Goal: Information Seeking & Learning: Learn about a topic

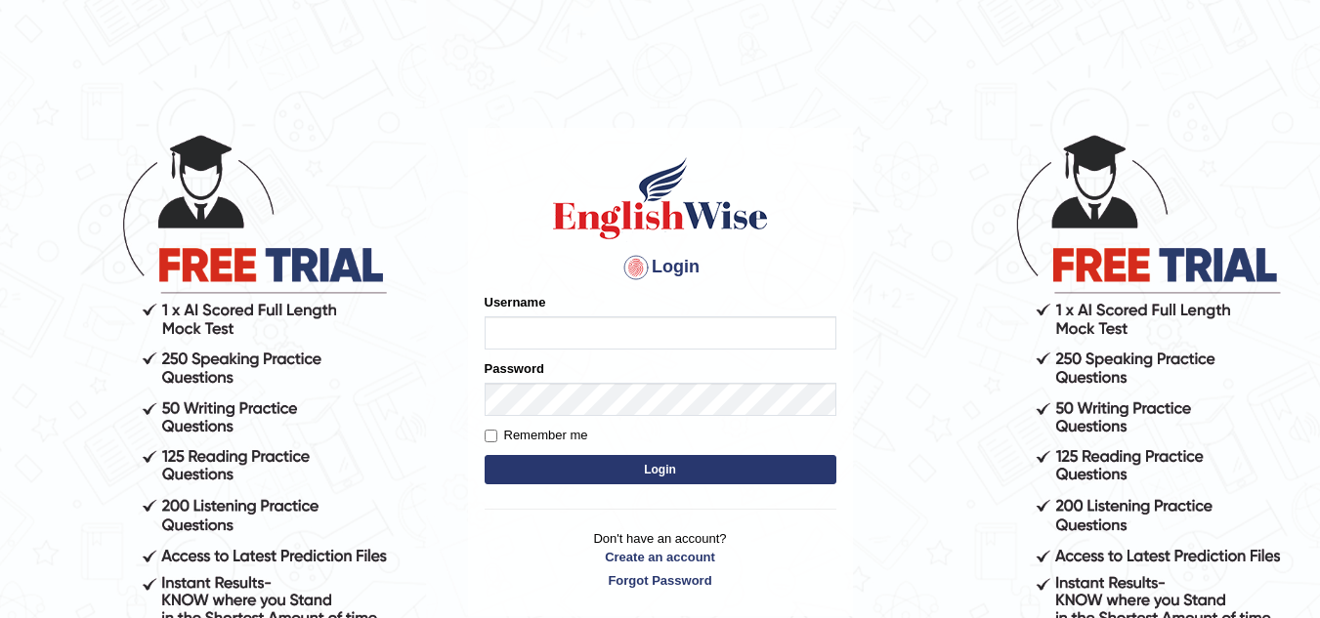
type input "ravichanapathi_parramatta"
click at [604, 473] on button "Login" at bounding box center [661, 469] width 352 height 29
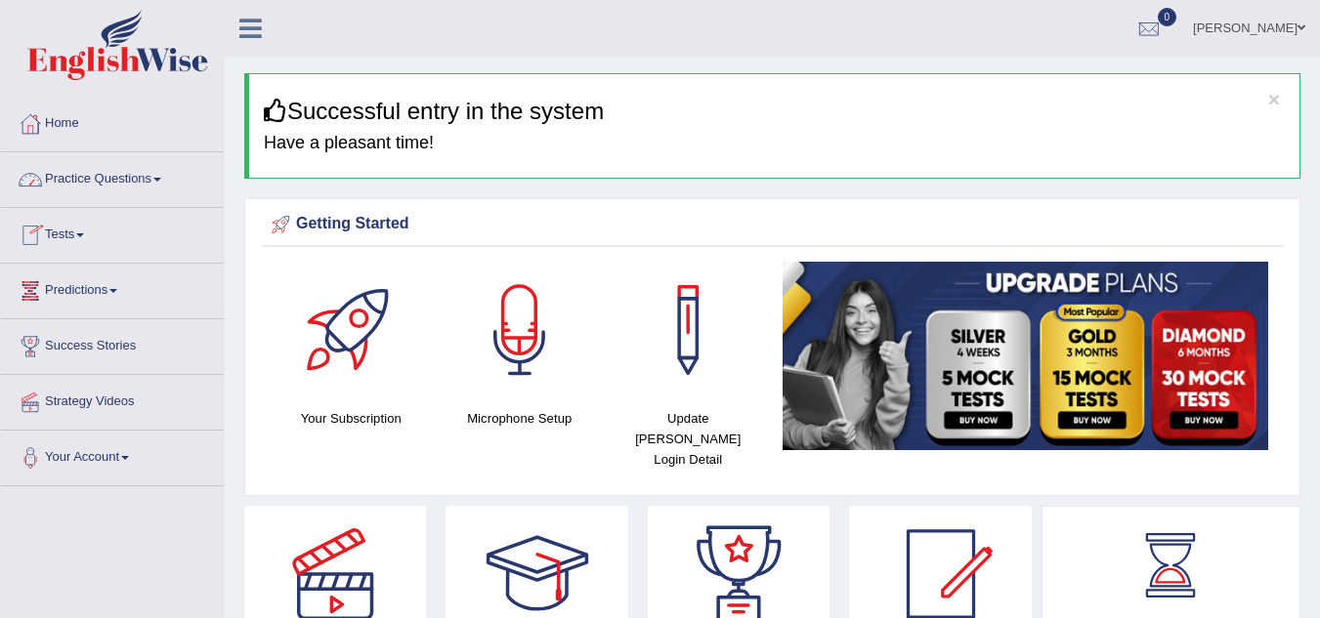
click at [80, 178] on link "Practice Questions" at bounding box center [112, 176] width 223 height 49
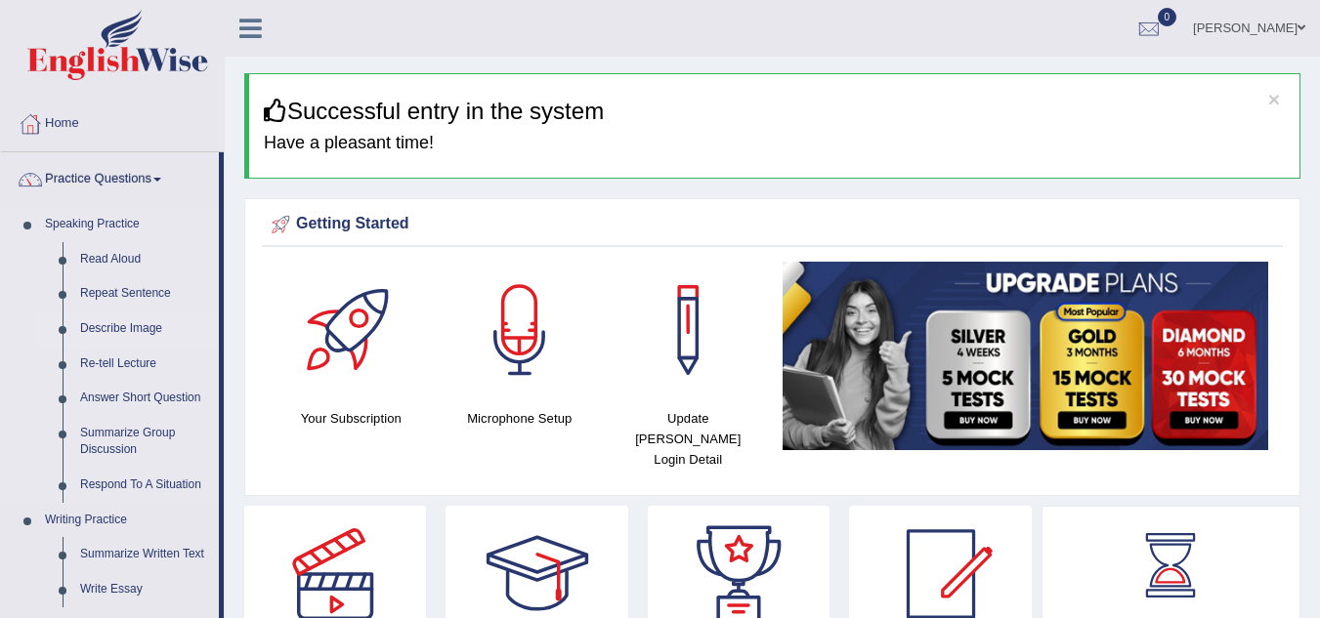
click at [117, 322] on link "Describe Image" at bounding box center [145, 329] width 148 height 35
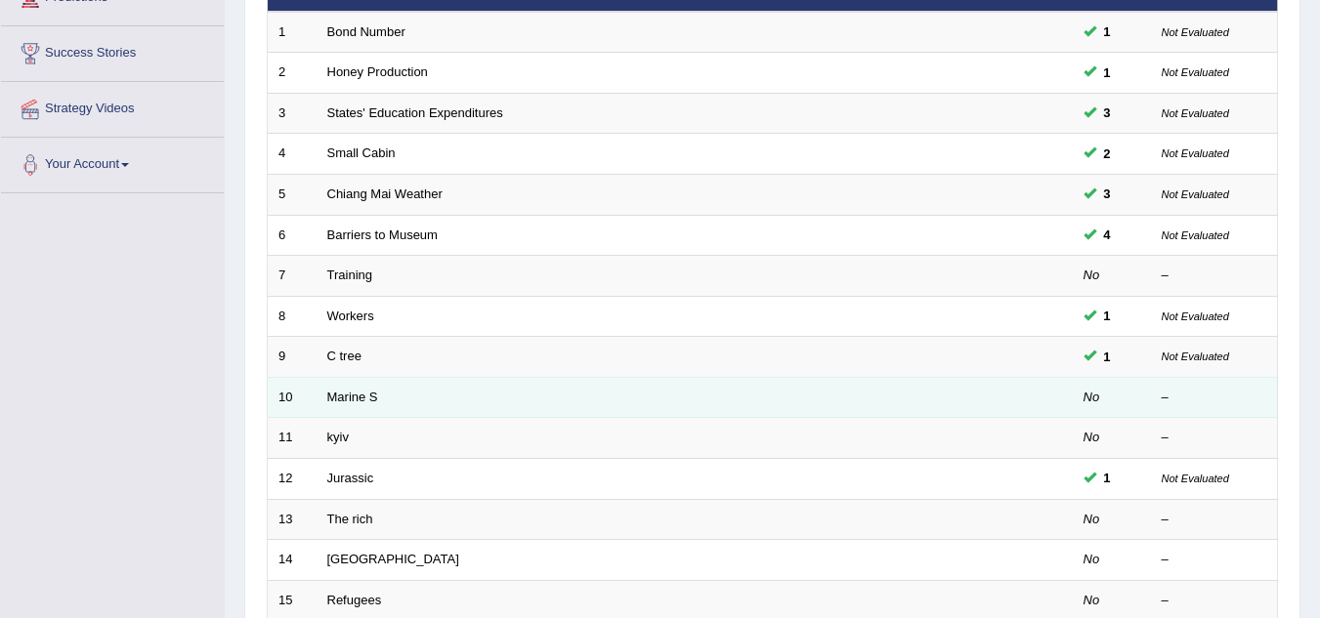
scroll to position [391, 0]
